Goal: Transaction & Acquisition: Book appointment/travel/reservation

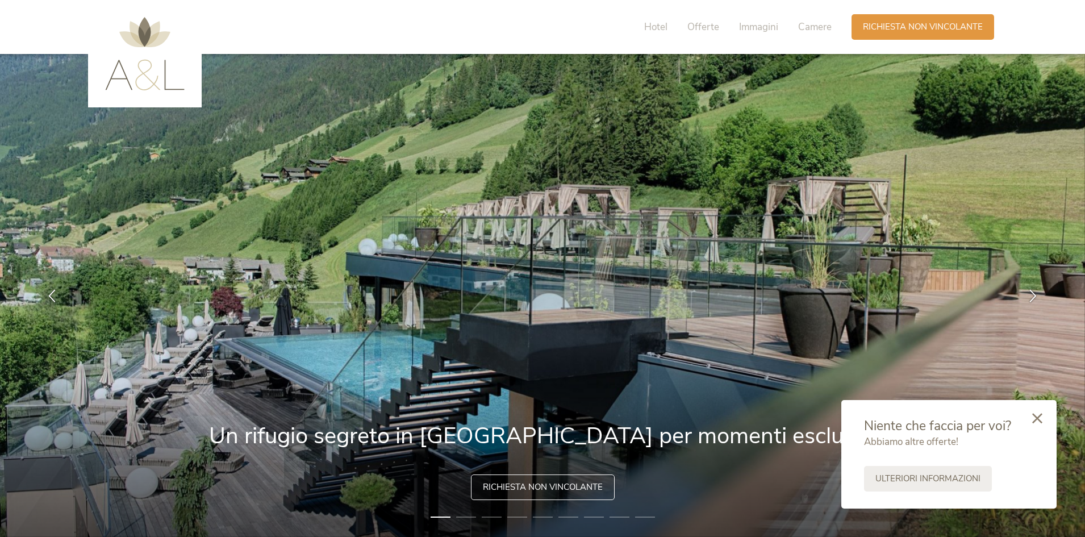
click at [1041, 420] on icon at bounding box center [1037, 418] width 10 height 10
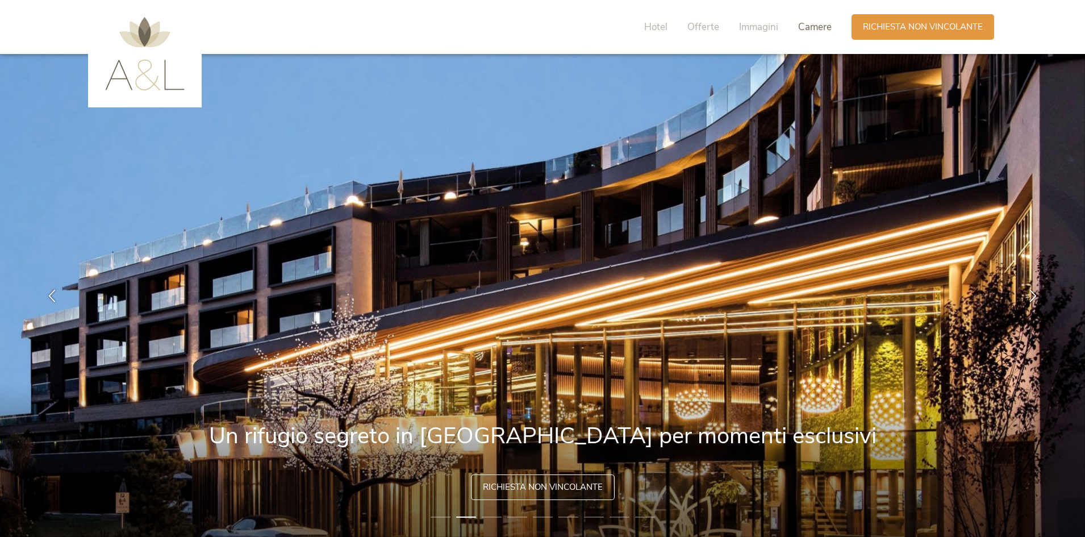
click at [800, 26] on span "Camere" at bounding box center [815, 26] width 34 height 13
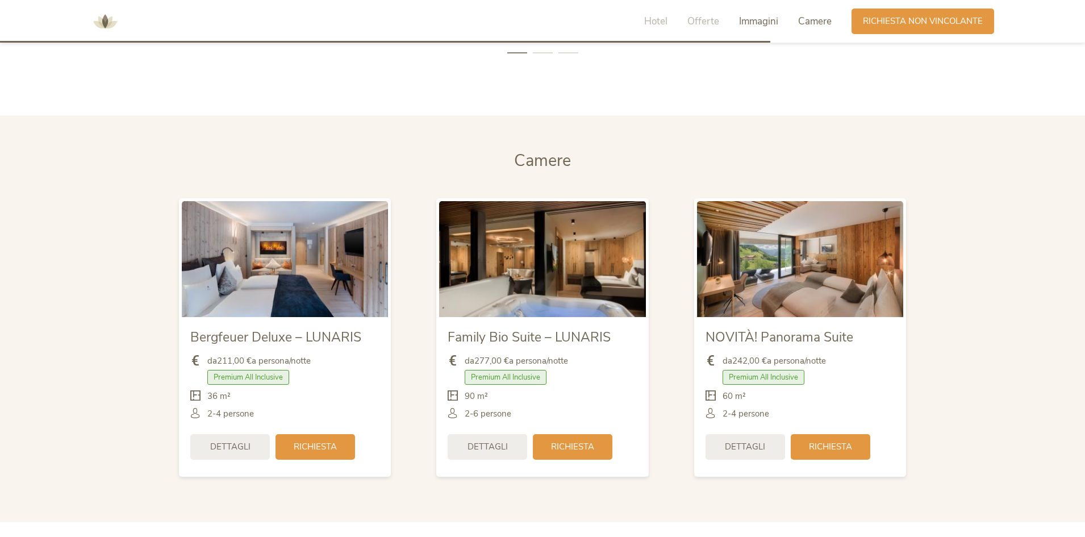
scroll to position [2718, 0]
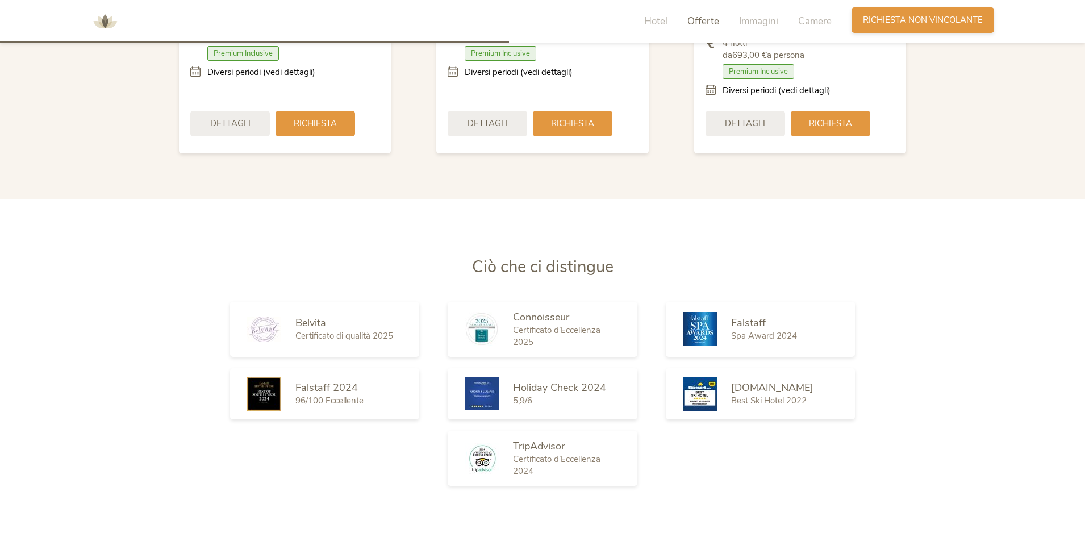
click at [882, 26] on span "Richiesta non vincolante" at bounding box center [923, 20] width 120 height 12
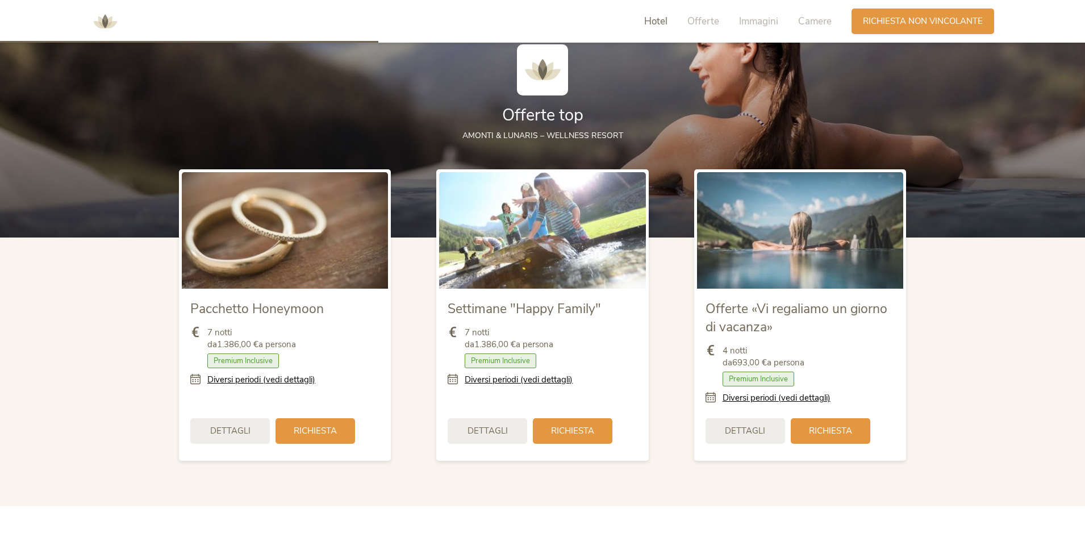
scroll to position [1093, 0]
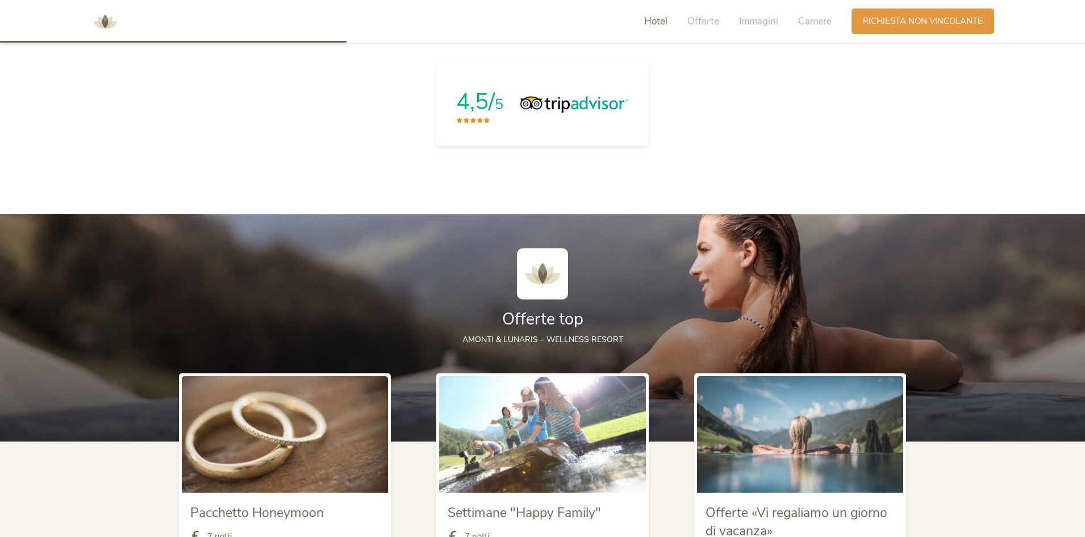
click at [812, 32] on div "Hotel Offerte Immagini Camere" at bounding box center [740, 22] width 221 height 26
click at [812, 21] on span "Camere" at bounding box center [815, 21] width 34 height 13
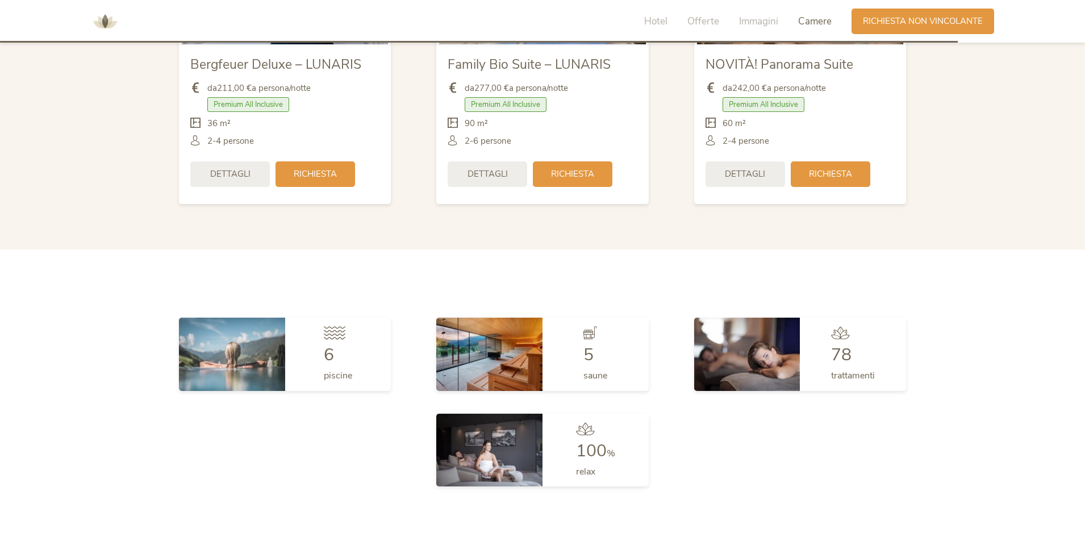
scroll to position [2570, 0]
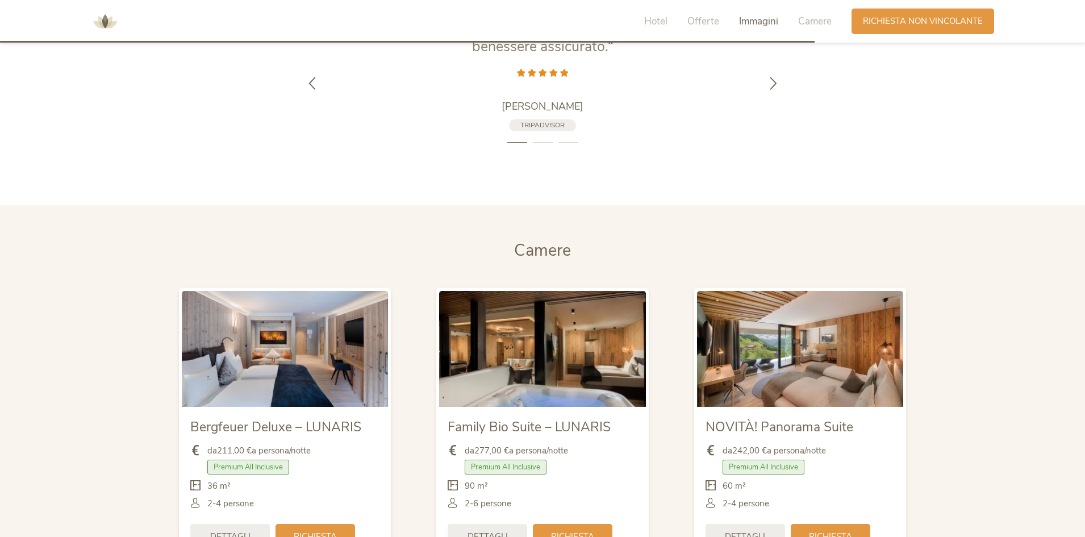
click at [653, 30] on div "Hotel Offerte Immagini Camere" at bounding box center [740, 22] width 221 height 26
click at [655, 23] on span "Hotel" at bounding box center [655, 21] width 23 height 13
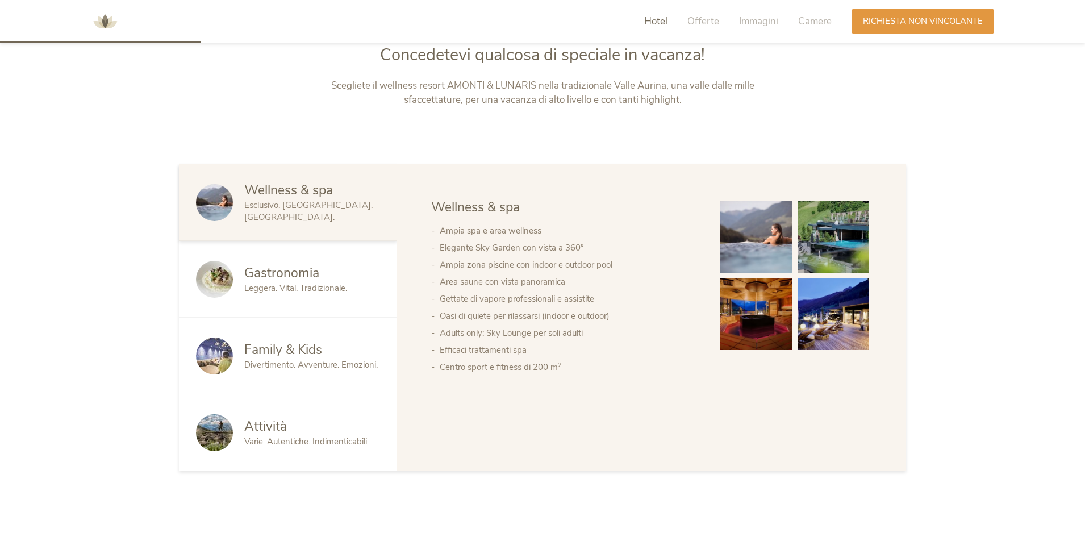
scroll to position [576, 0]
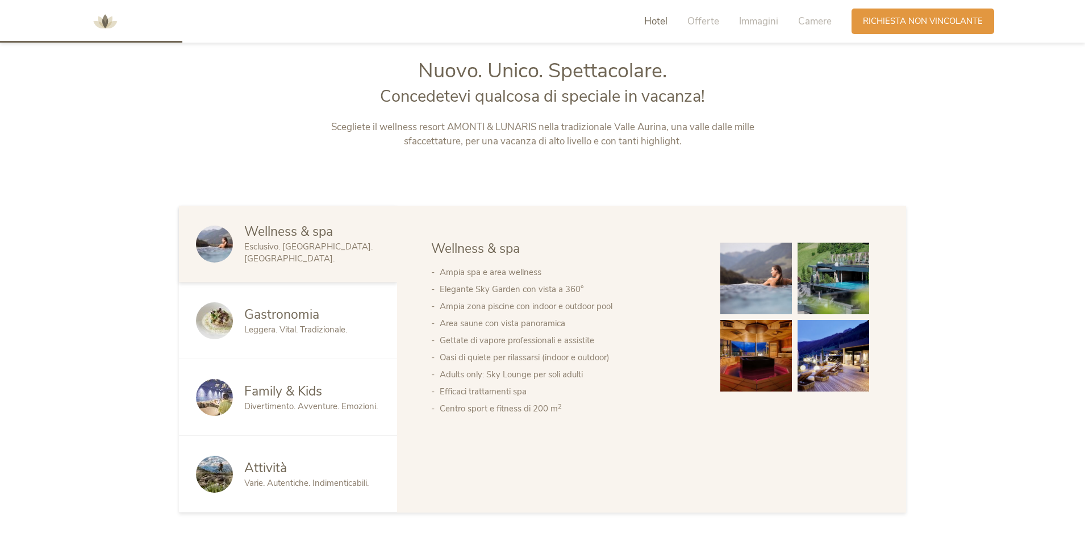
click at [695, 28] on div "Hotel Offerte Immagini Camere" at bounding box center [740, 22] width 221 height 26
click at [702, 19] on span "Offerte" at bounding box center [703, 21] width 32 height 13
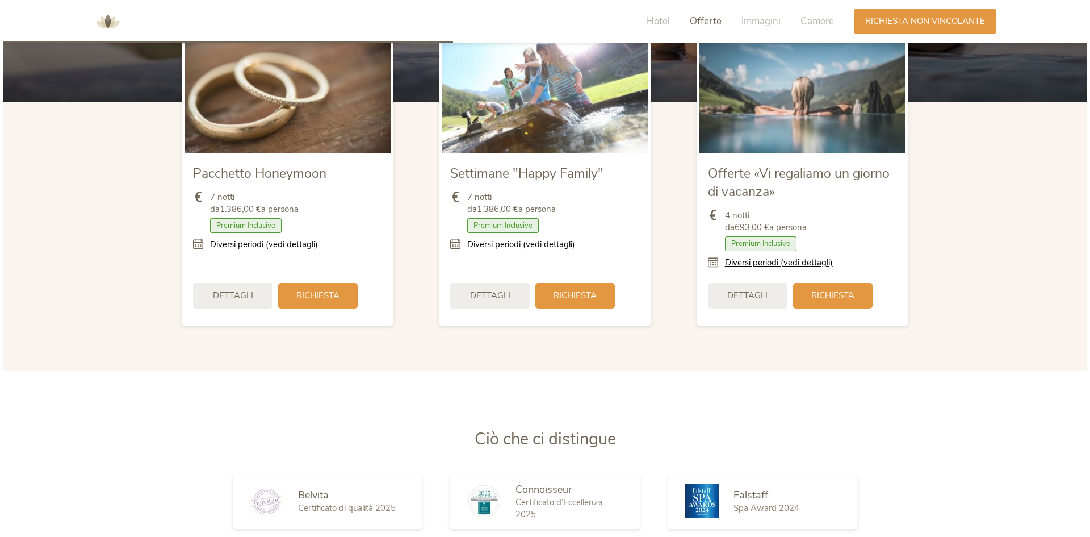
scroll to position [1421, 0]
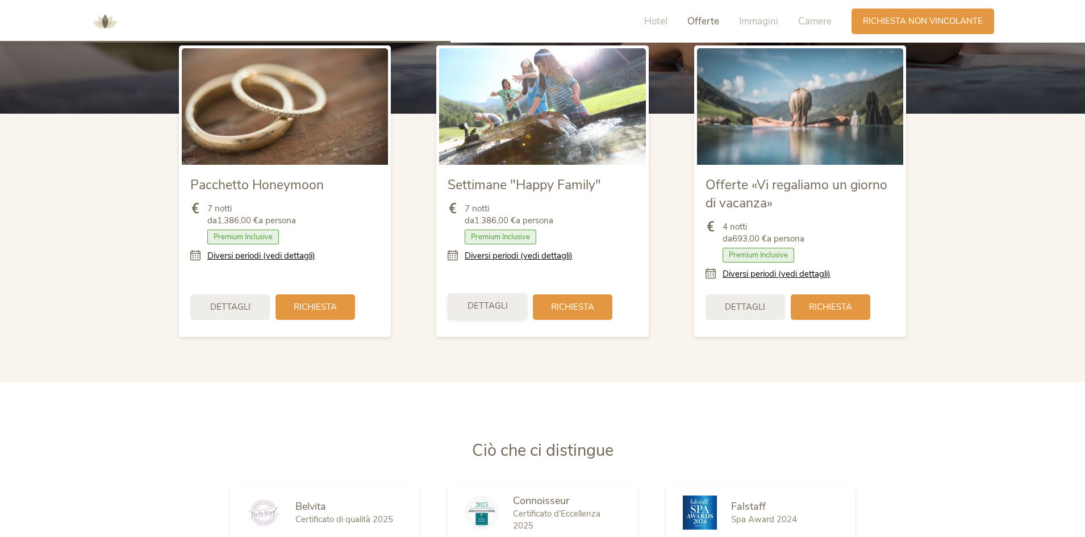
click at [486, 307] on span "Dettagli" at bounding box center [487, 306] width 40 height 12
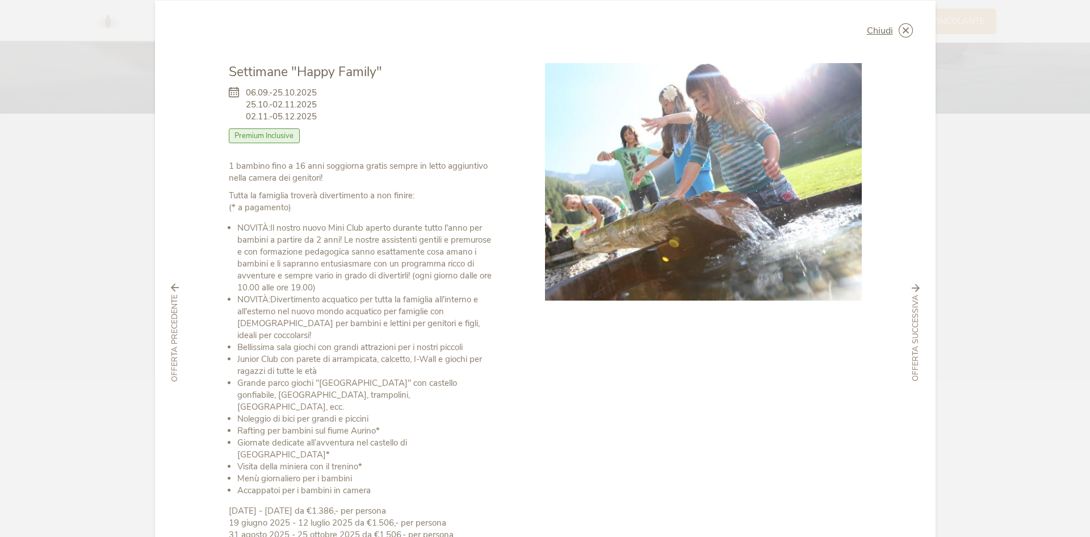
scroll to position [0, 0]
